Goal: Information Seeking & Learning: Check status

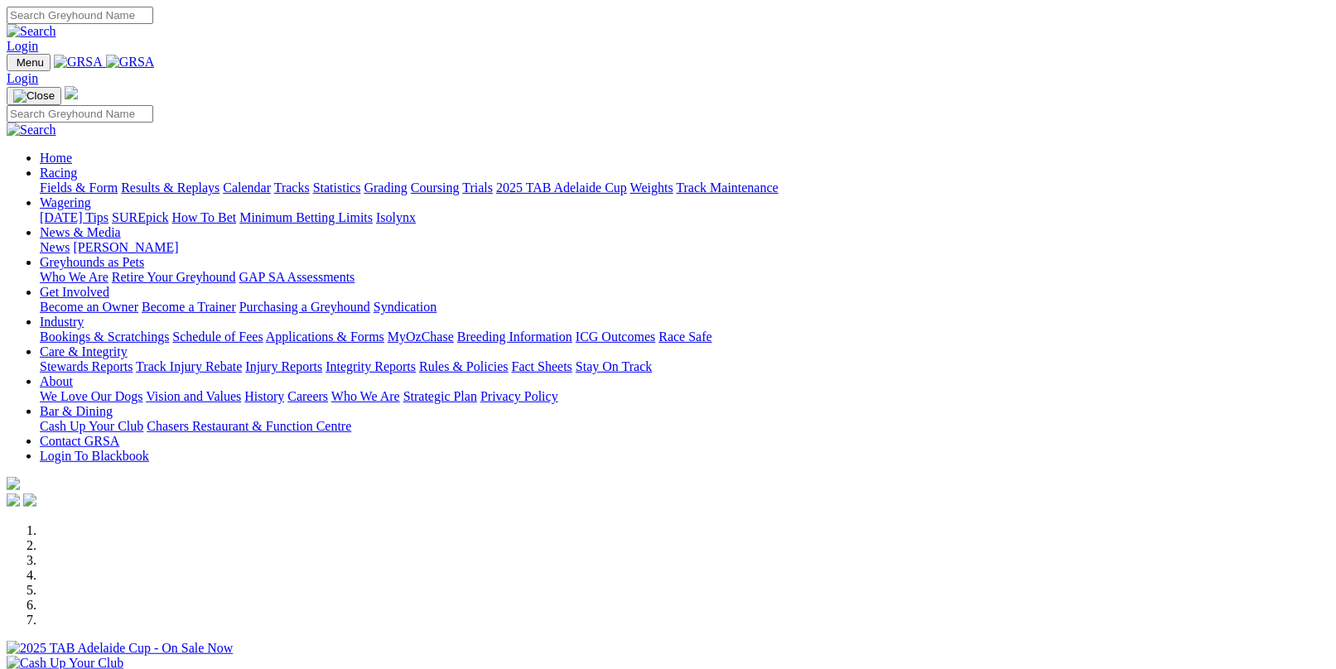
click at [195, 181] on link "Results & Replays" at bounding box center [170, 188] width 99 height 14
